Goal: Task Accomplishment & Management: Use online tool/utility

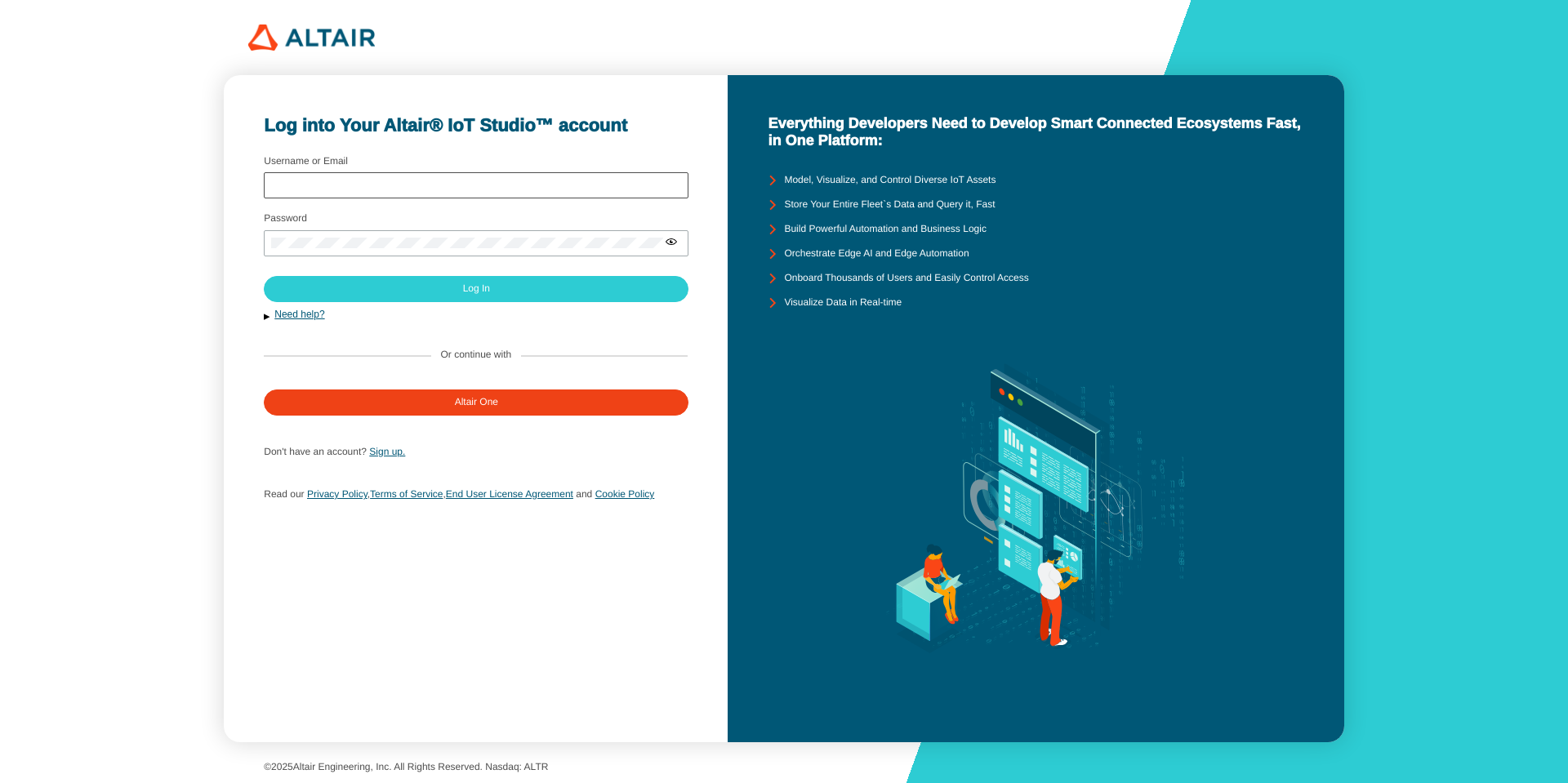
click at [432, 178] on div at bounding box center [476, 185] width 425 height 26
click at [441, 189] on input "Username or Email" at bounding box center [476, 185] width 410 height 12
type input "arcoronado"
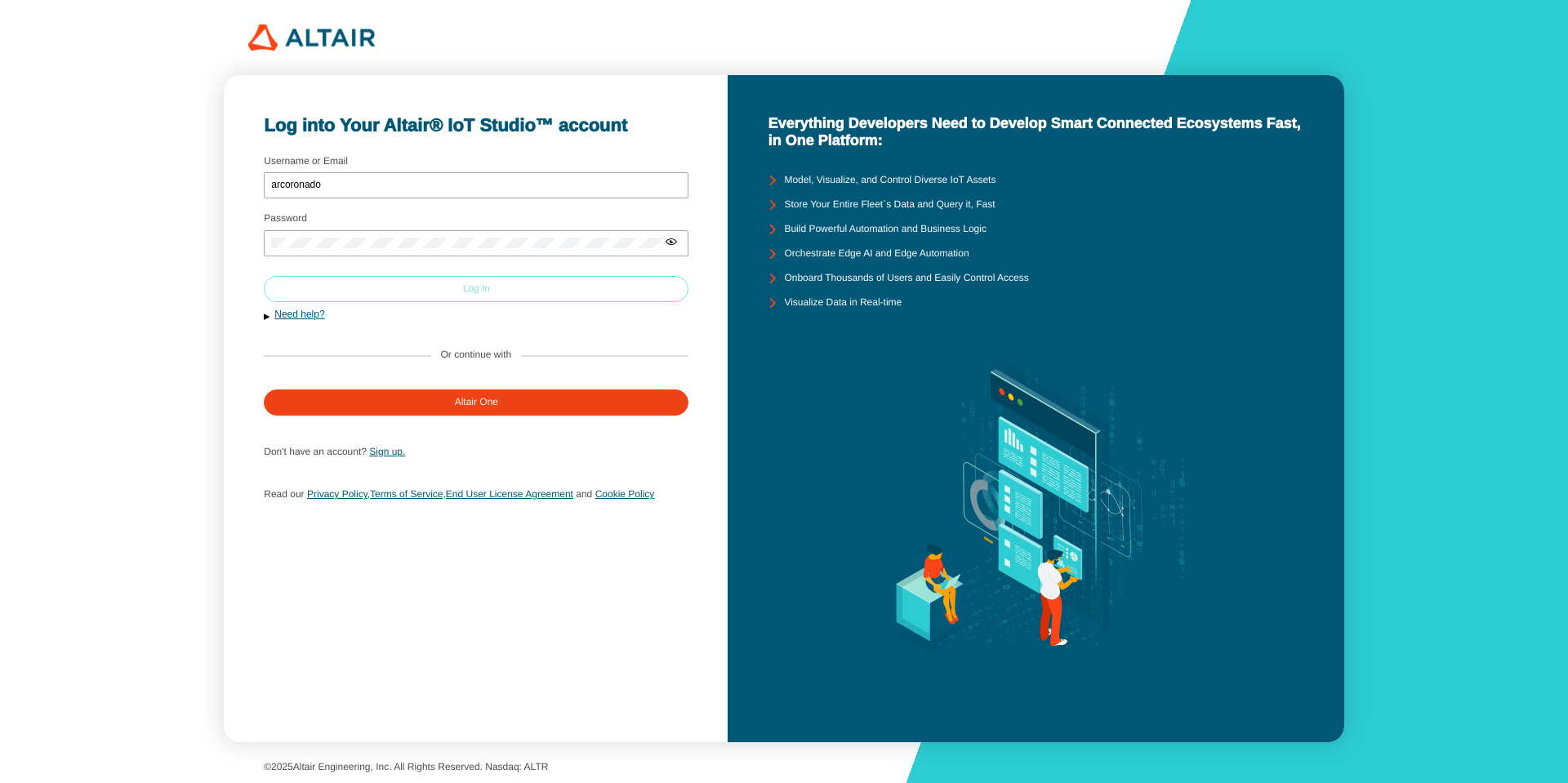
click at [498, 282] on paper-button "Log In" at bounding box center [476, 288] width 425 height 26
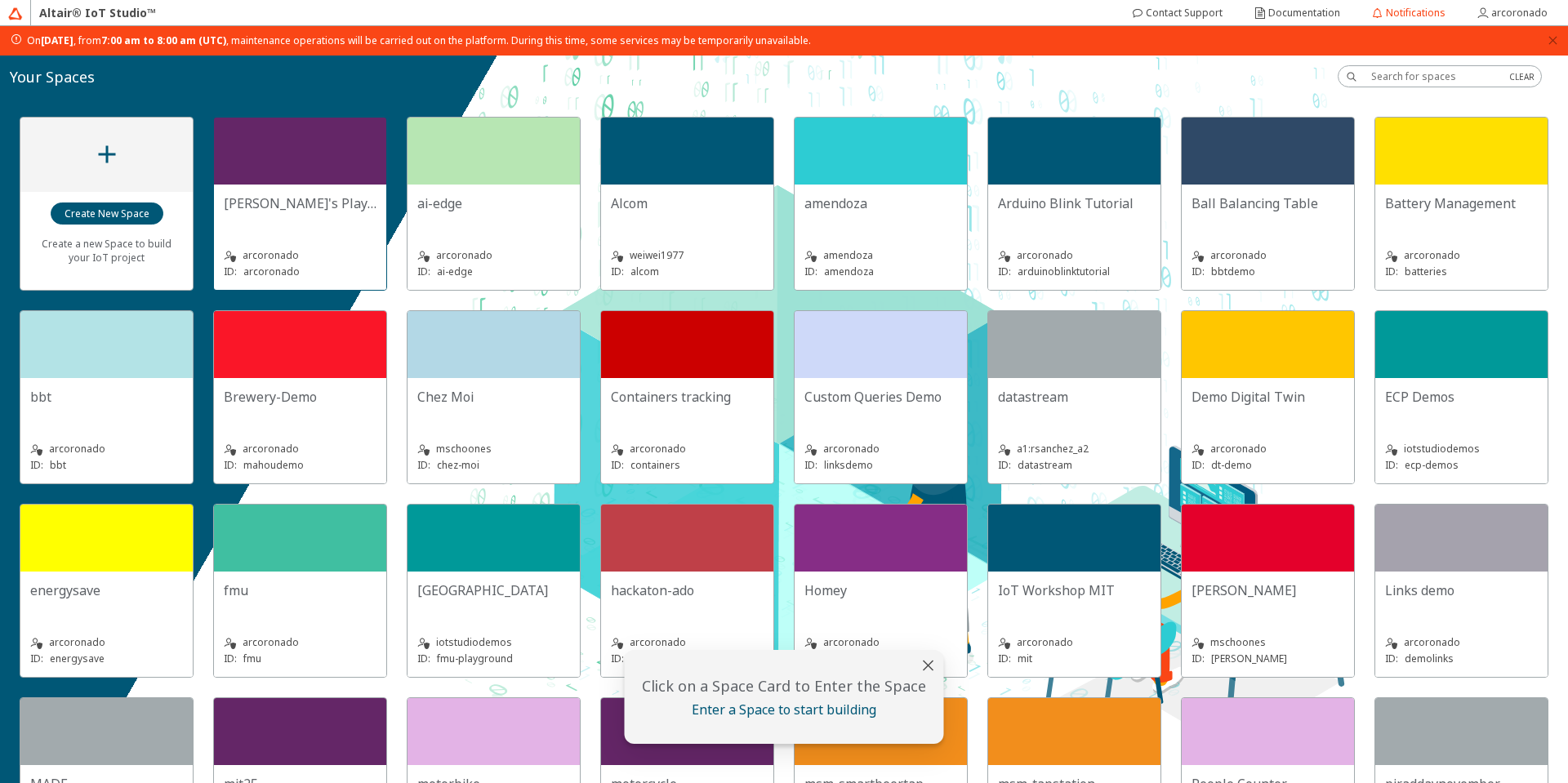
click at [286, 172] on div at bounding box center [300, 151] width 173 height 67
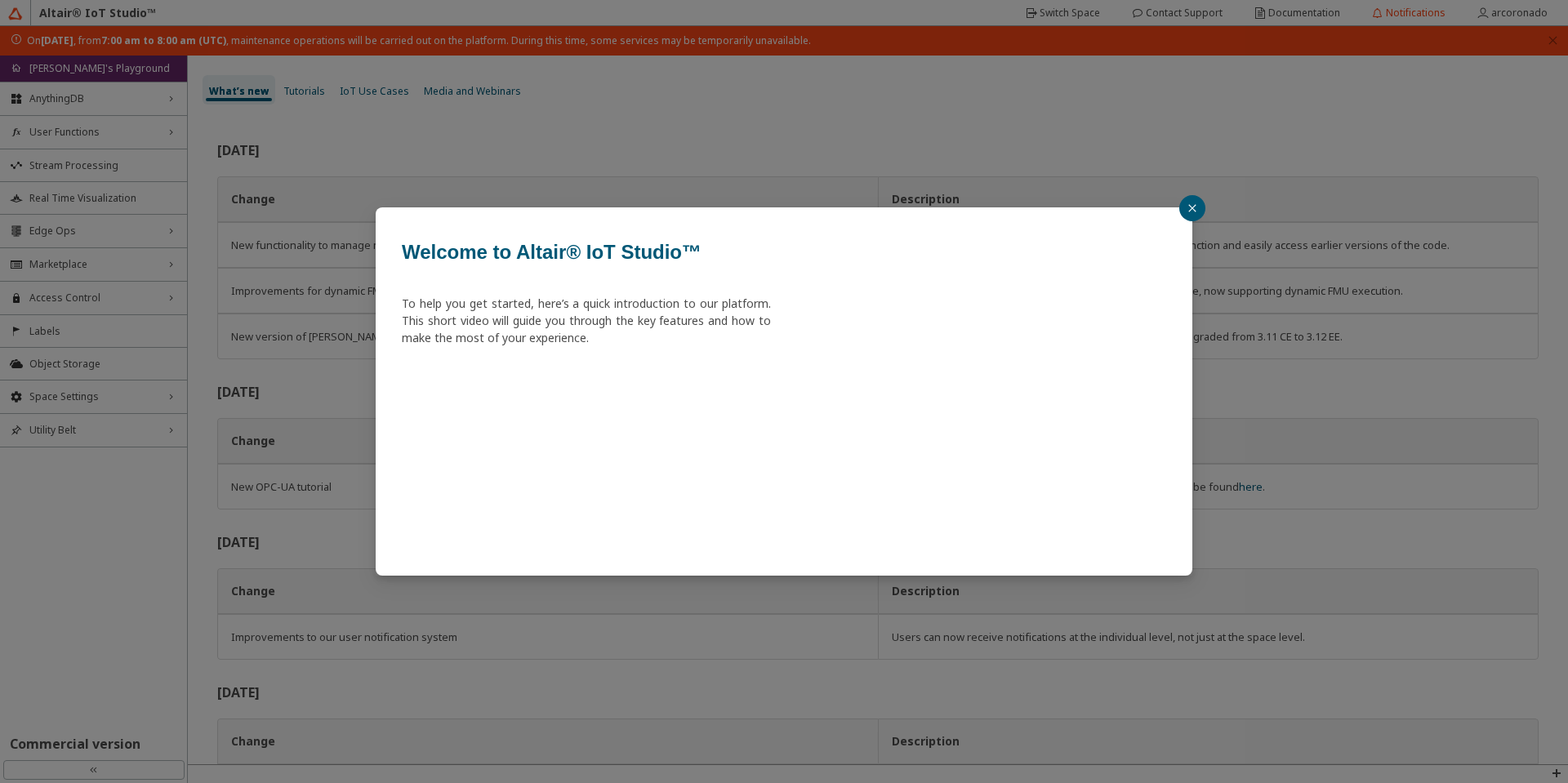
click at [1188, 211] on icon "close" at bounding box center [1192, 208] width 10 height 10
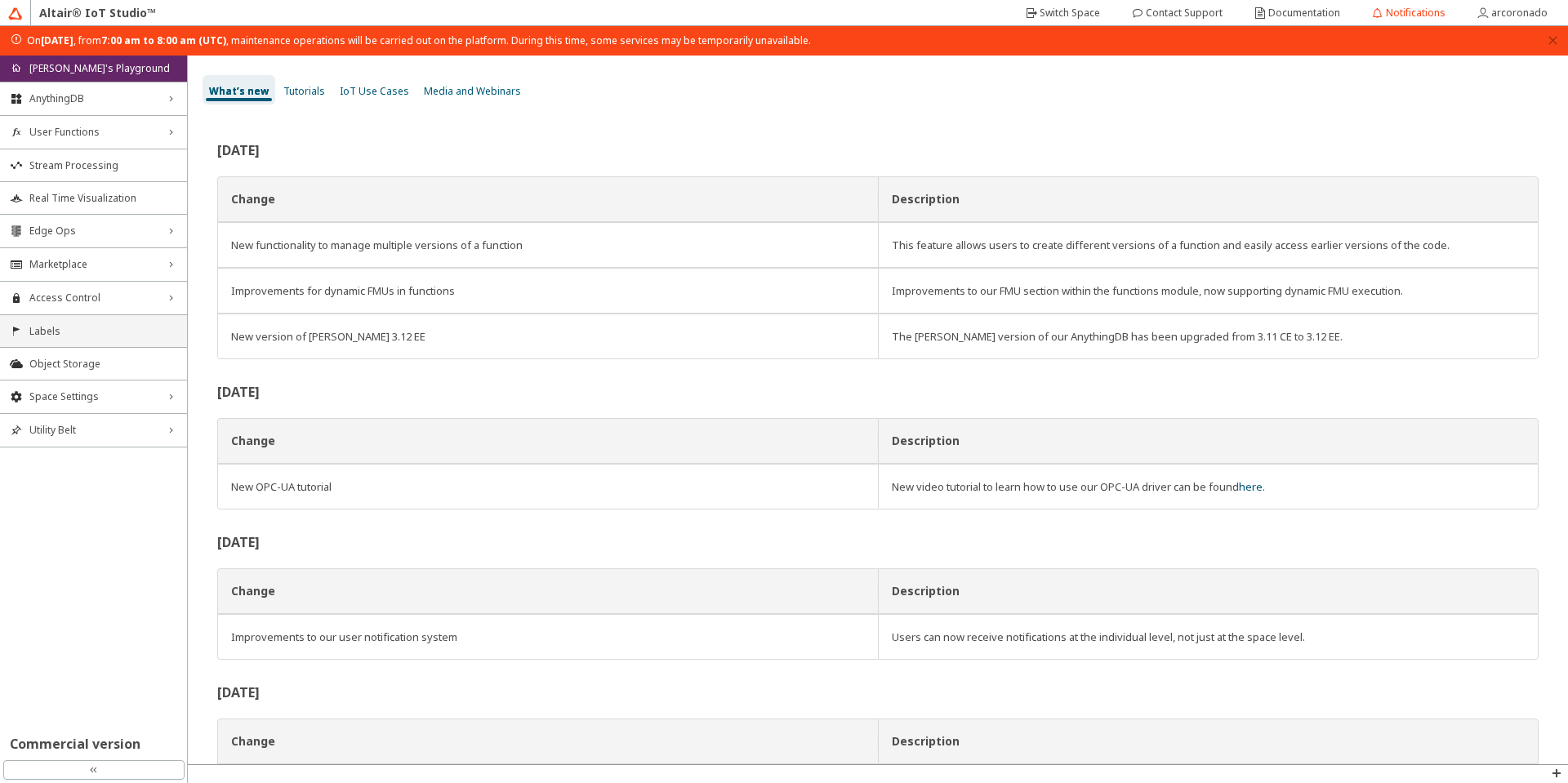
click at [108, 333] on span "Labels" at bounding box center [103, 331] width 148 height 13
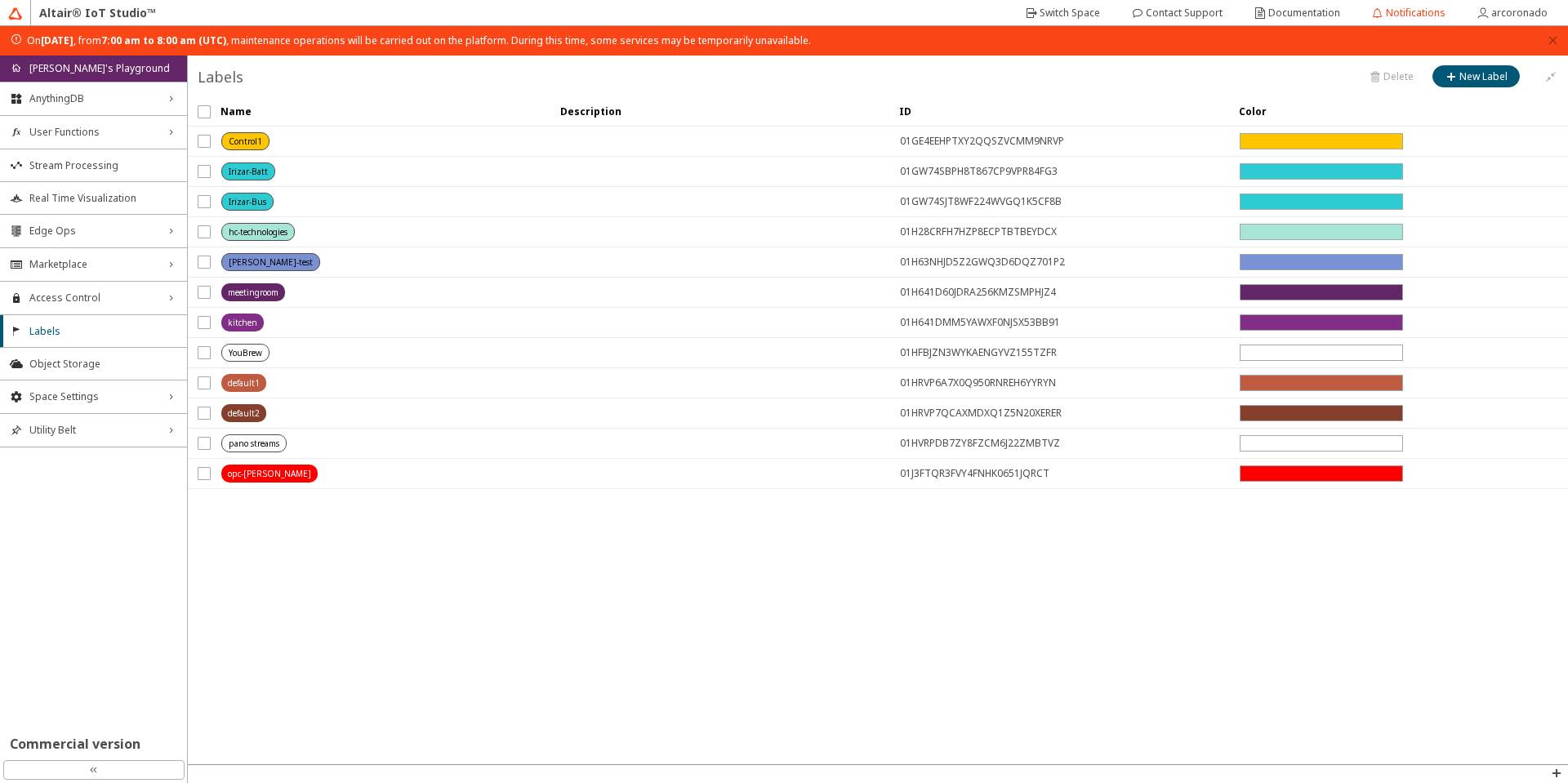
click at [332, 478] on unity-tag at bounding box center [386, 473] width 329 height 18
